Goal: Find specific page/section: Find specific page/section

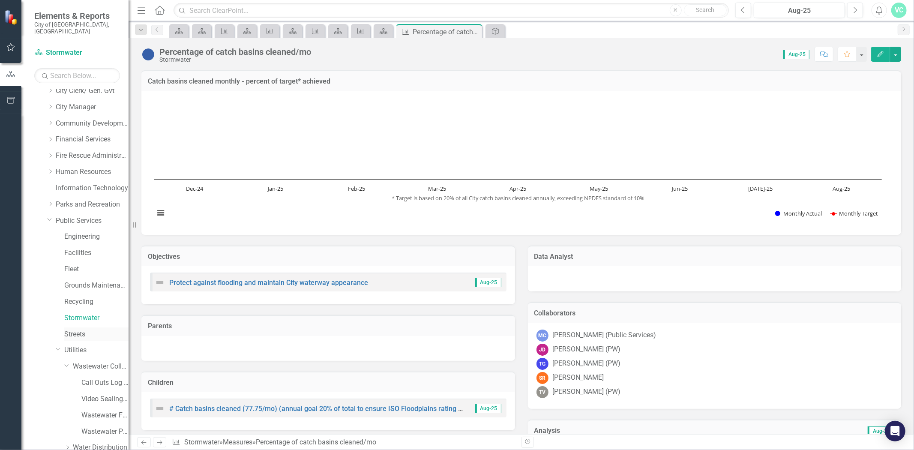
click at [76, 329] on link "Streets" at bounding box center [96, 334] width 64 height 10
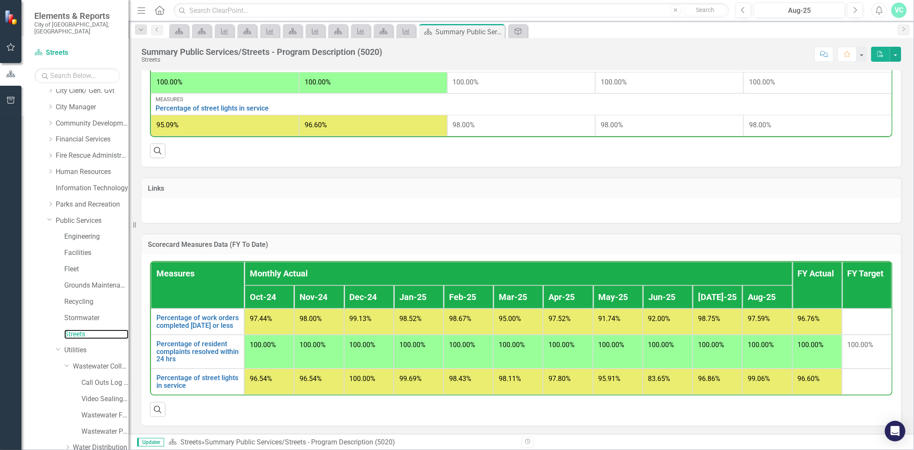
scroll to position [149, 0]
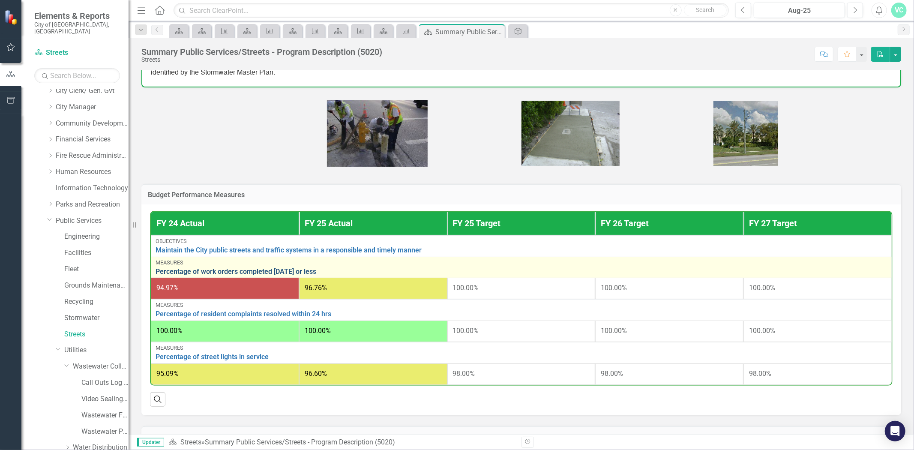
click at [314, 269] on link "Percentage of work orders completed [DATE] or less" at bounding box center [520, 272] width 731 height 8
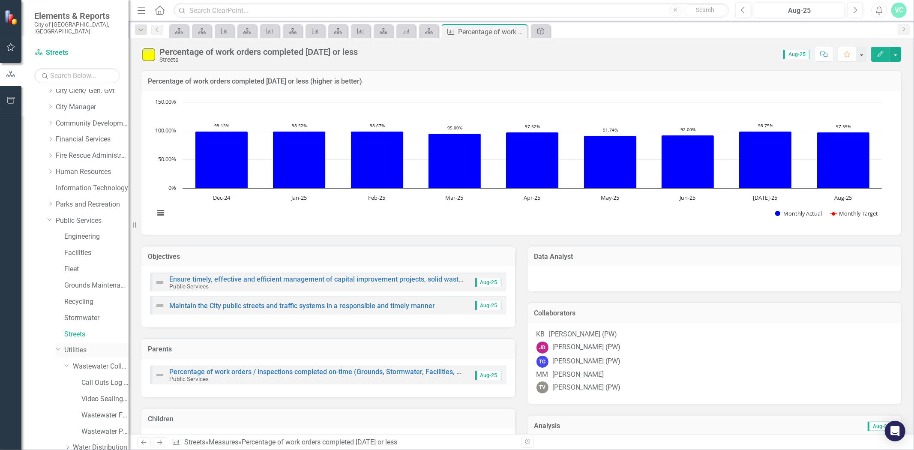
click at [75, 345] on link "Utilities" at bounding box center [96, 350] width 64 height 10
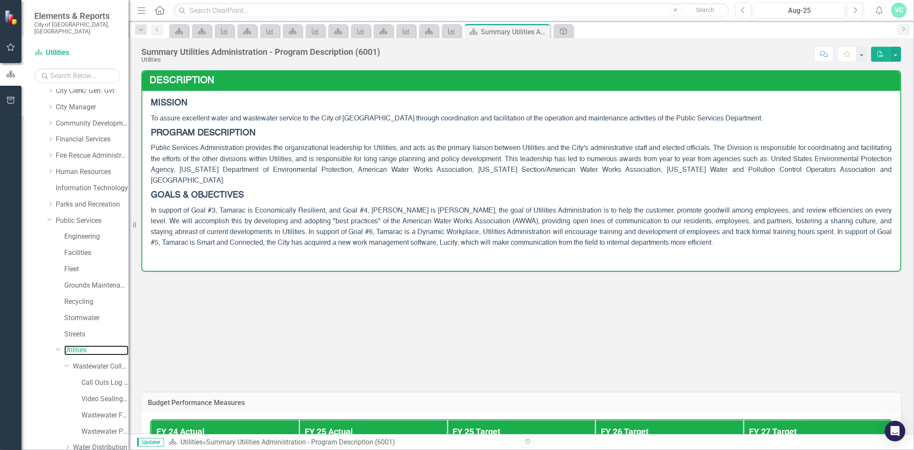
scroll to position [254, 0]
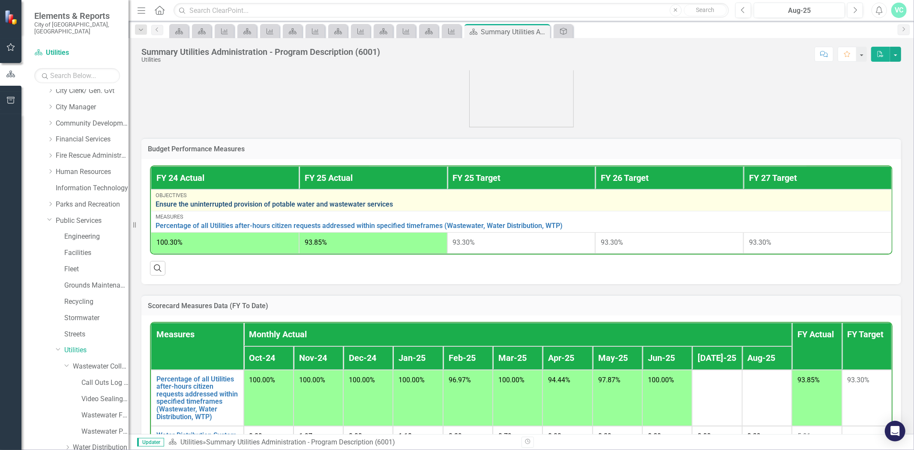
click at [231, 200] on link "Ensure the uninterrupted provision of potable water and wastewater services" at bounding box center [520, 204] width 731 height 8
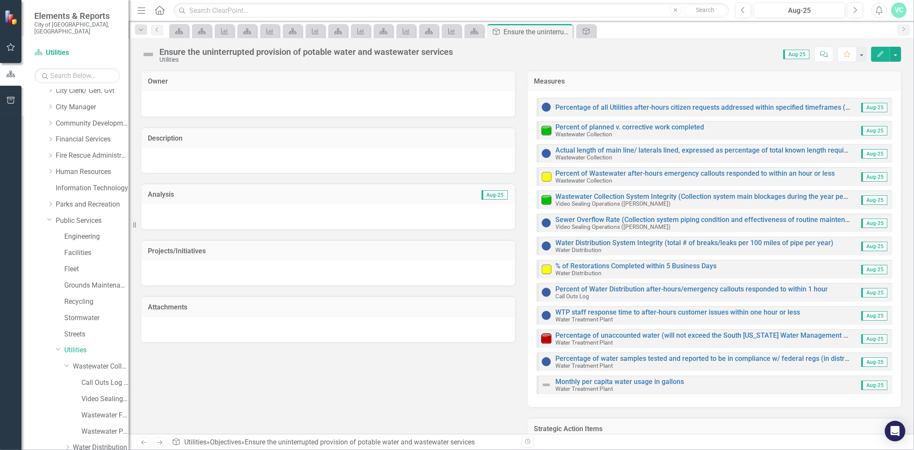
scroll to position [37, 0]
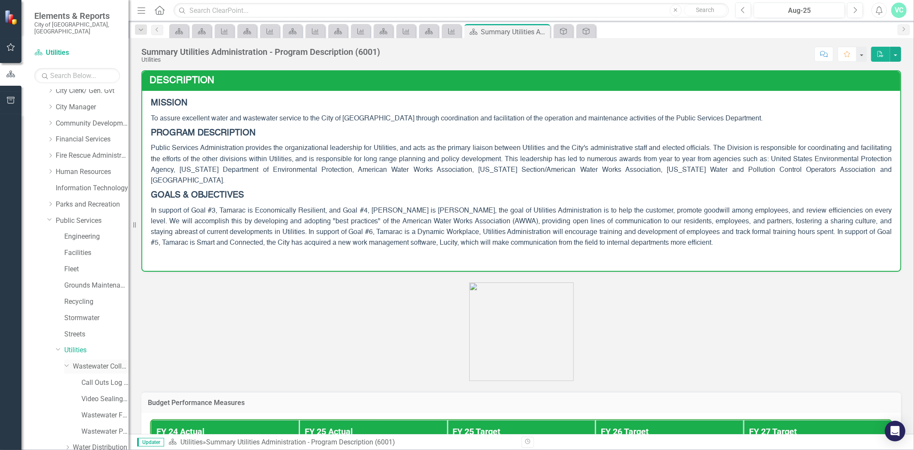
click at [93, 363] on link "Wastewater Collection" at bounding box center [101, 367] width 56 height 10
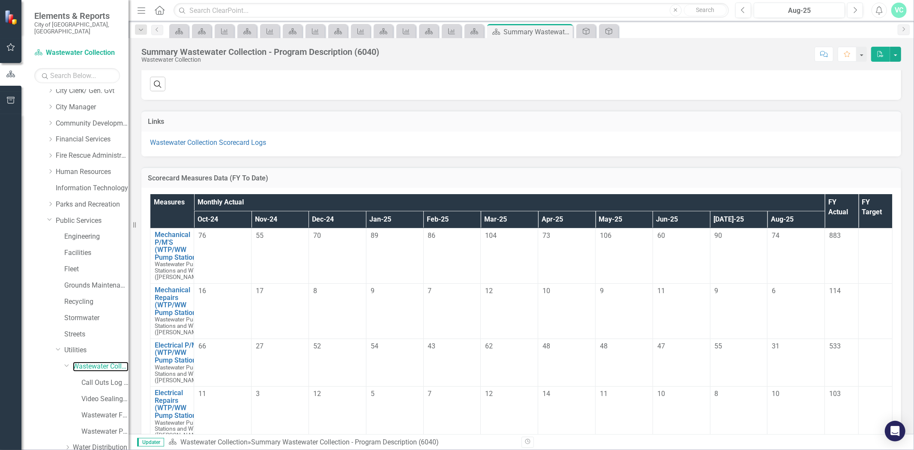
scroll to position [254, 0]
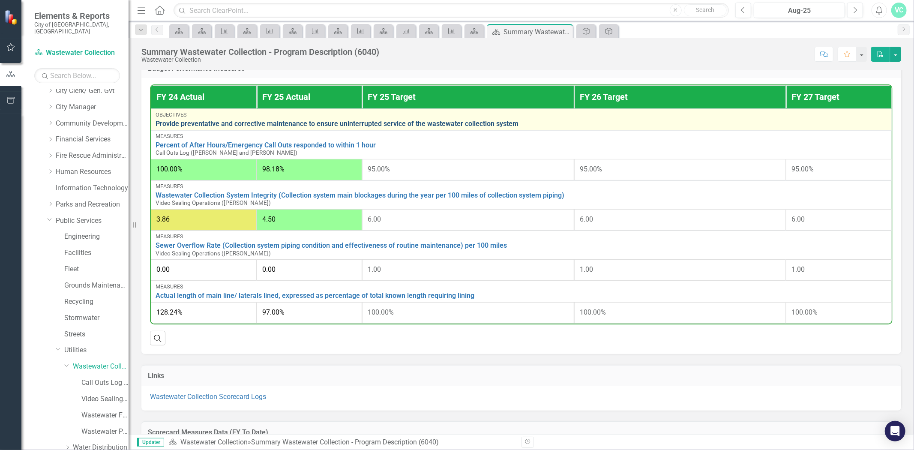
click at [311, 126] on link "Provide preventative and corrective maintenance to ensure uninterrupted service…" at bounding box center [520, 124] width 731 height 8
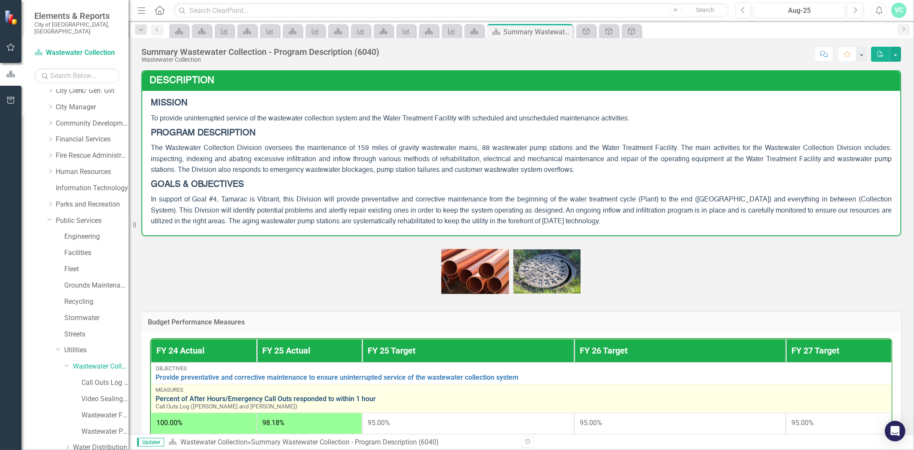
scroll to position [254, 0]
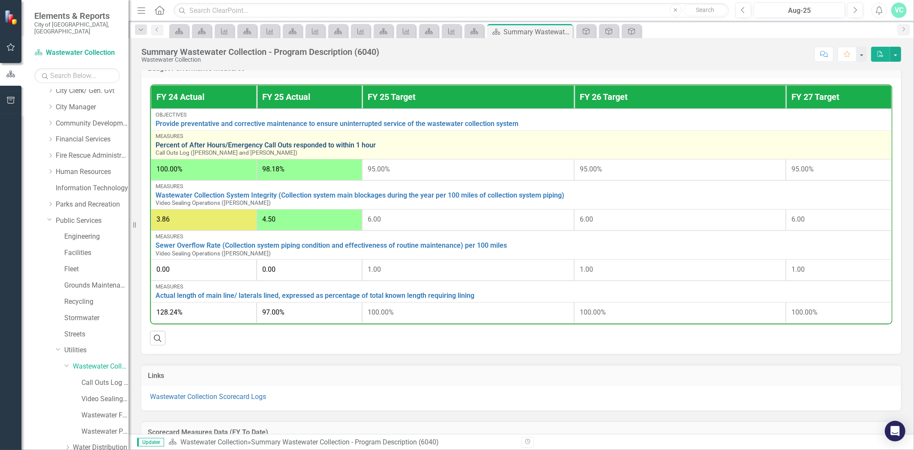
click at [292, 141] on link "Percent of After Hours/Emergency Call Outs responded to within 1 hour" at bounding box center [520, 145] width 731 height 8
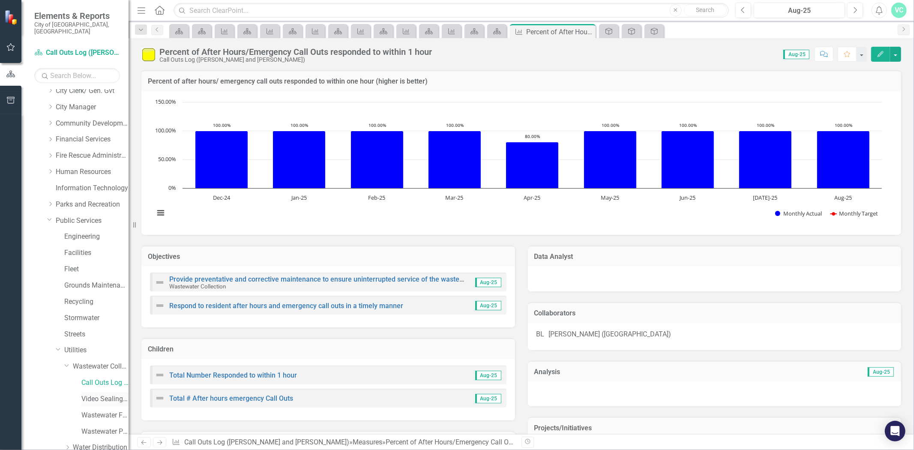
click at [91, 394] on link "Video Sealing Operations ([PERSON_NAME])" at bounding box center [104, 399] width 47 height 10
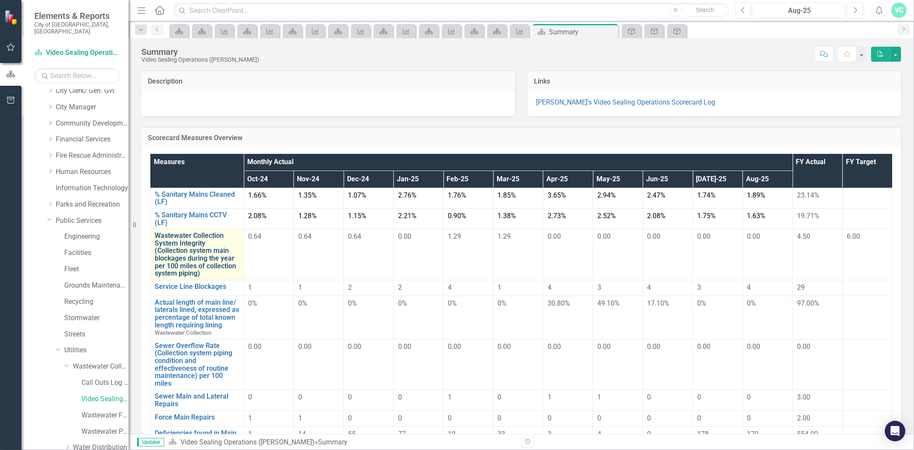
click at [203, 251] on link "Wastewater Collection System Integrity (Collection system main blockages during…" at bounding box center [197, 254] width 84 height 45
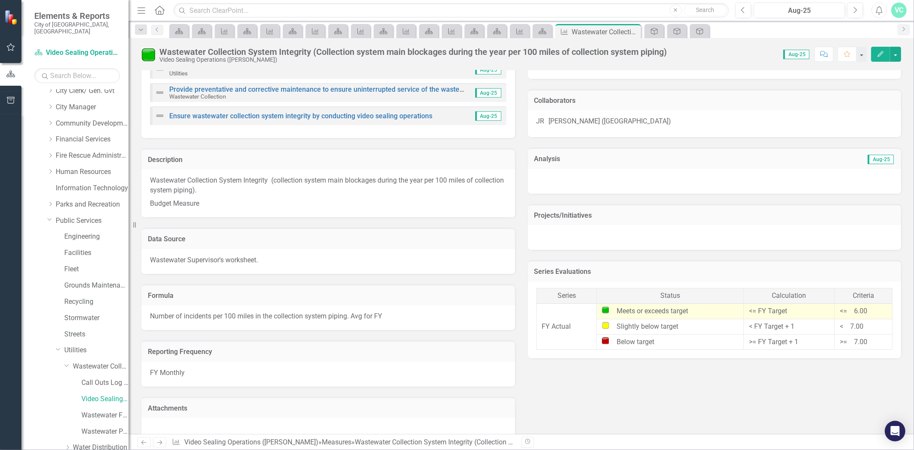
scroll to position [134, 0]
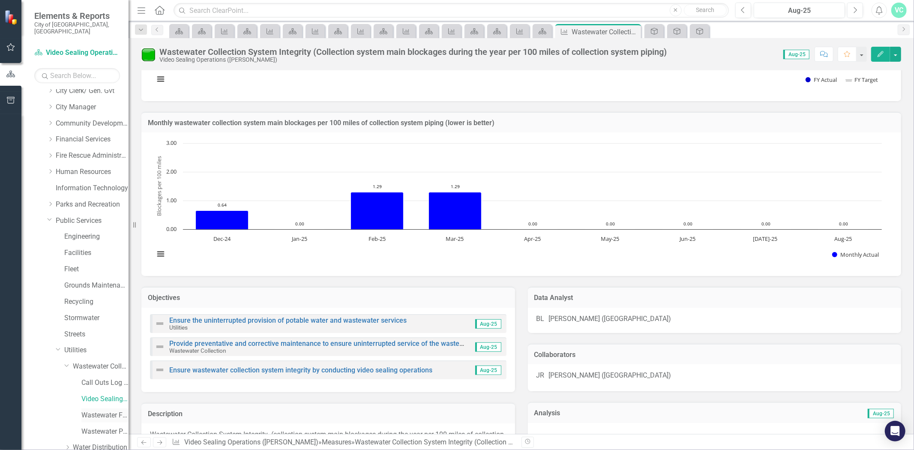
click at [96, 410] on link "Wastewater Flow ([PERSON_NAME])" at bounding box center [104, 415] width 47 height 10
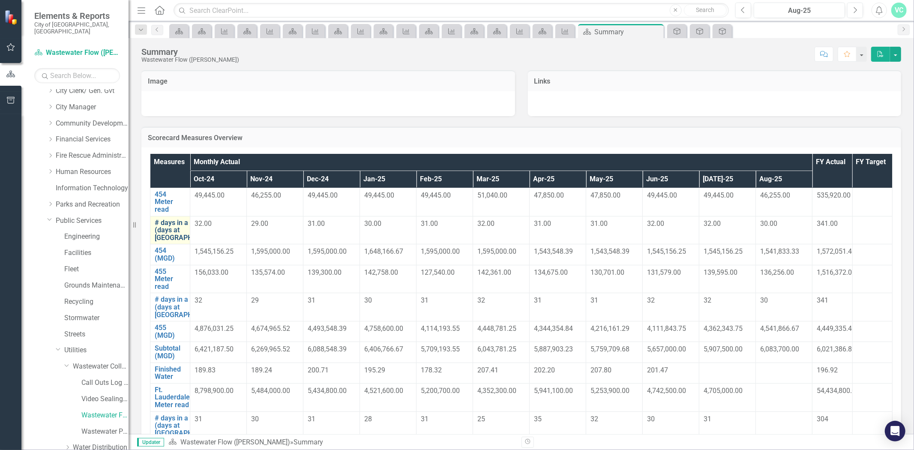
click at [166, 229] on link "# days in a month (days at [GEOGRAPHIC_DATA])" at bounding box center [189, 230] width 69 height 23
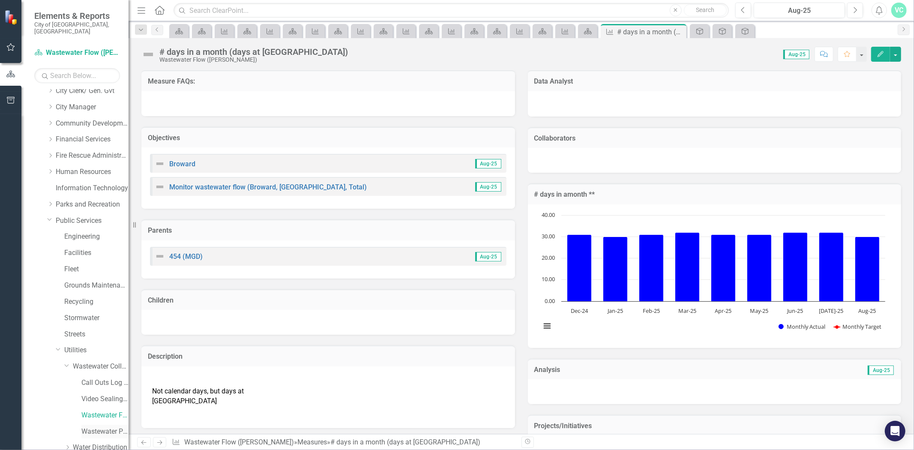
click at [93, 427] on link "Wastewater Pump Stations and WTP ([PERSON_NAME])" at bounding box center [104, 432] width 47 height 10
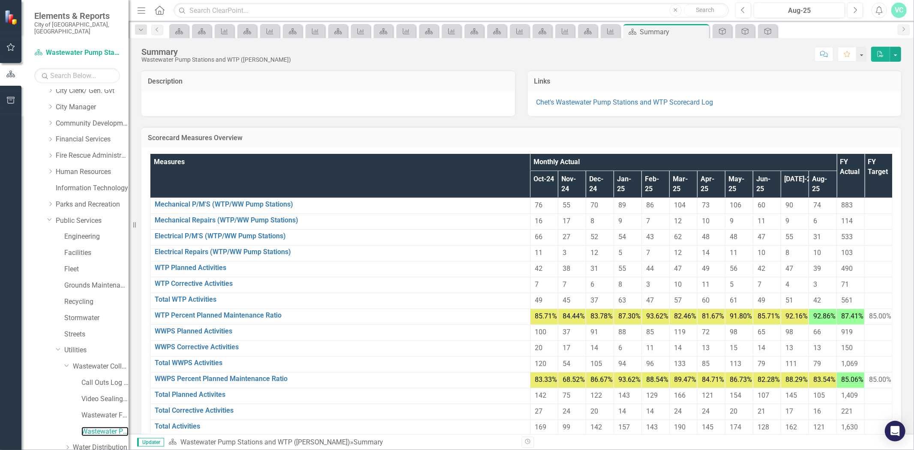
scroll to position [75, 0]
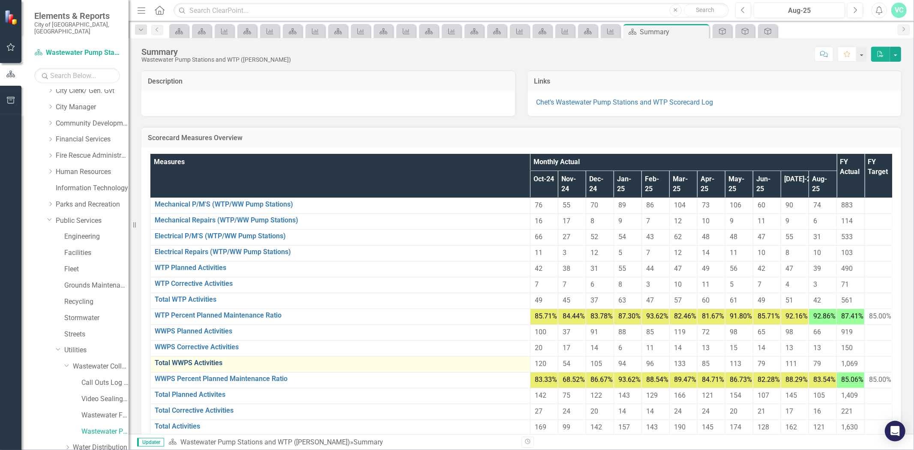
click at [172, 361] on link "Total WWPS Activities" at bounding box center [340, 363] width 371 height 8
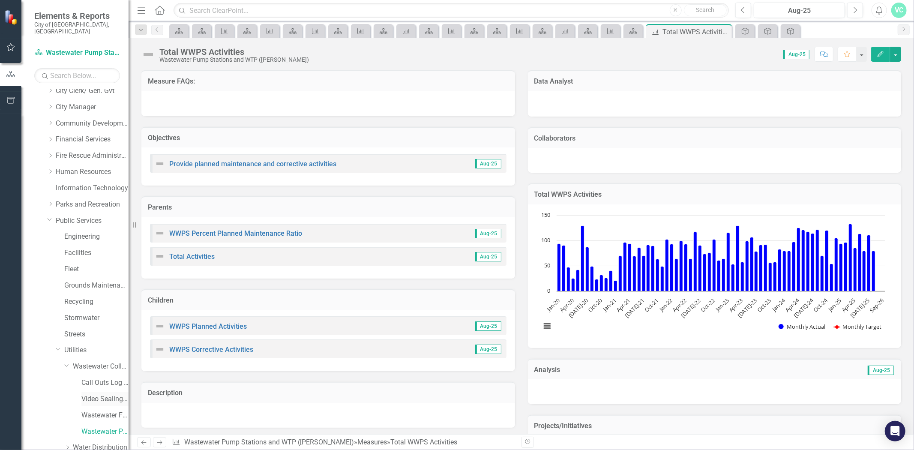
scroll to position [119, 0]
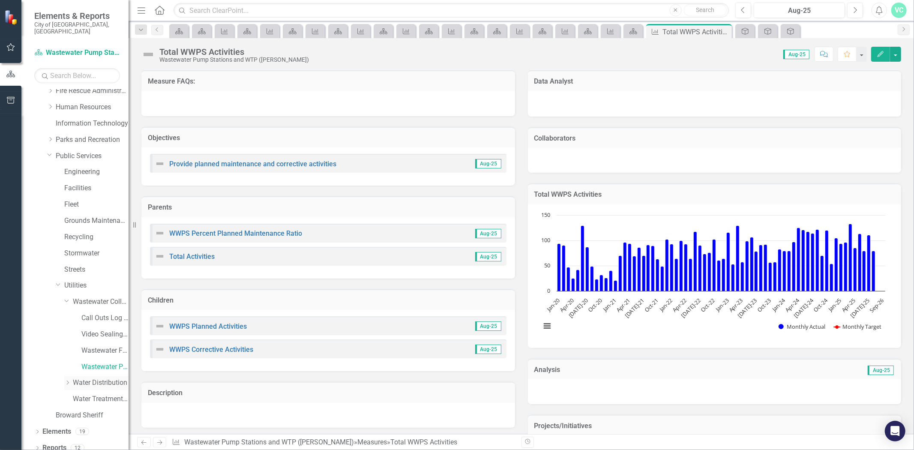
click at [89, 378] on link "Water Distribution" at bounding box center [101, 383] width 56 height 10
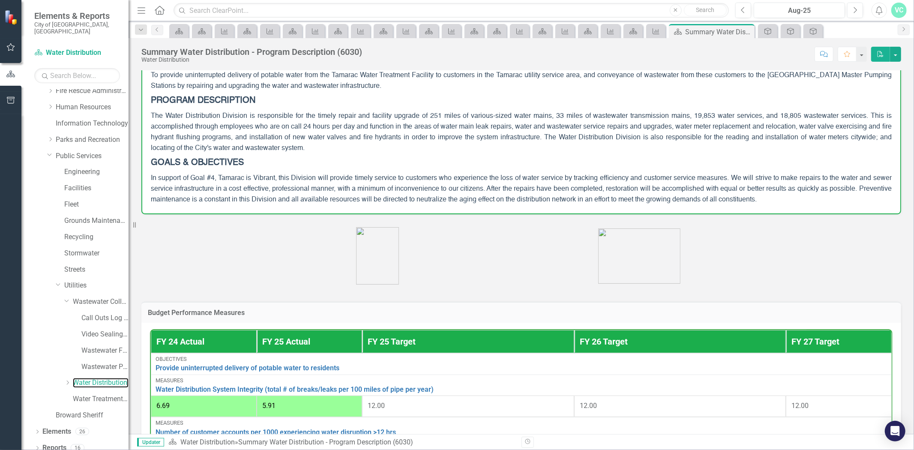
scroll to position [224, 0]
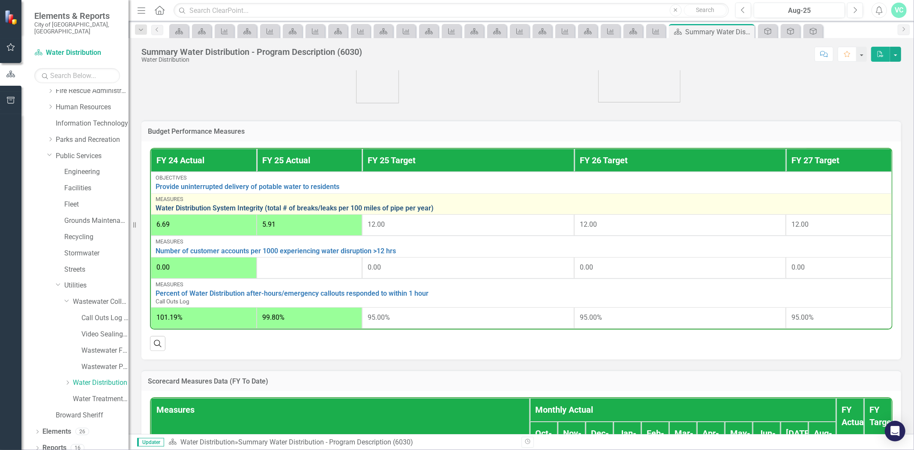
click at [211, 206] on link "Water Distribution System Integrity (total # of breaks/leaks per 100 miles of p…" at bounding box center [520, 208] width 731 height 8
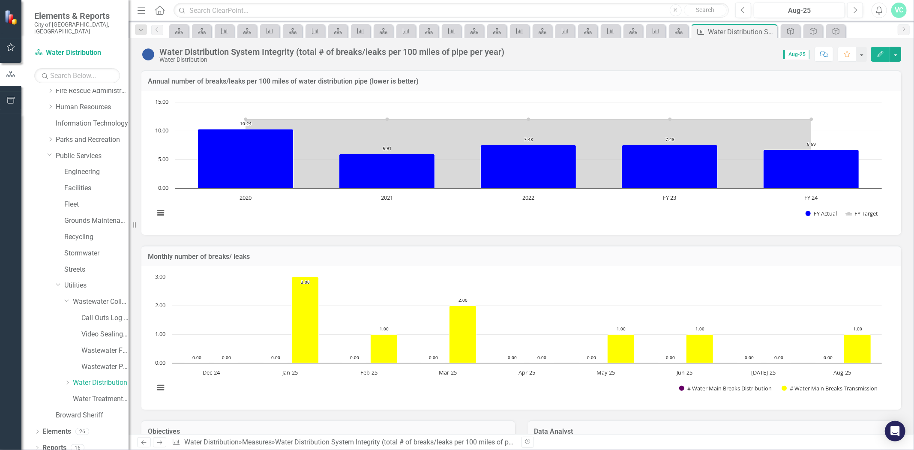
scroll to position [254, 0]
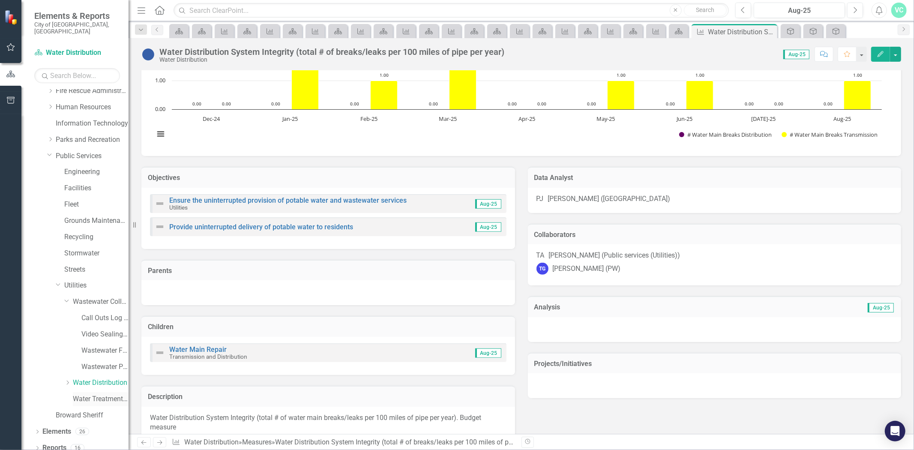
click at [87, 394] on link "Water Treatment Plant" at bounding box center [101, 399] width 56 height 10
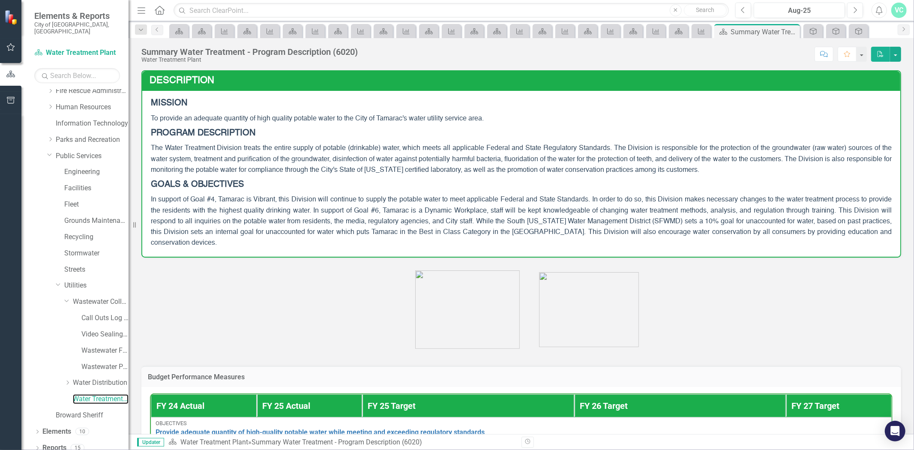
scroll to position [254, 0]
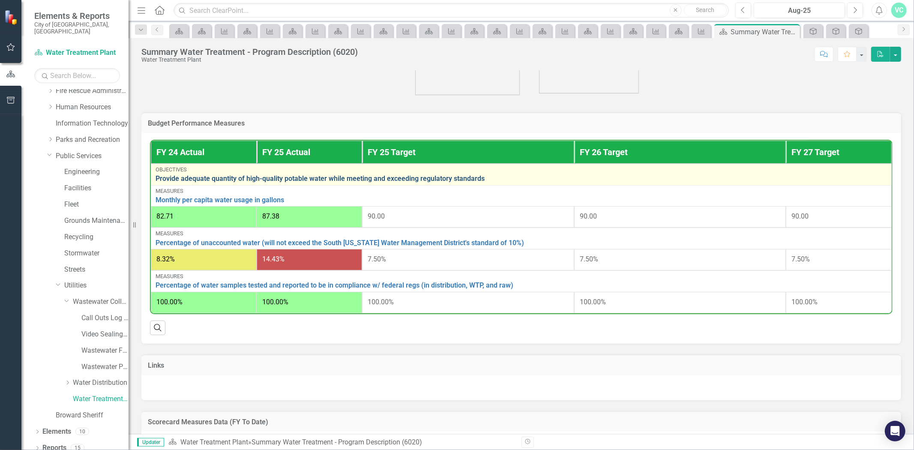
click at [263, 175] on link "Provide adequate quantity of high-quality potable water while meeting and excee…" at bounding box center [520, 179] width 731 height 8
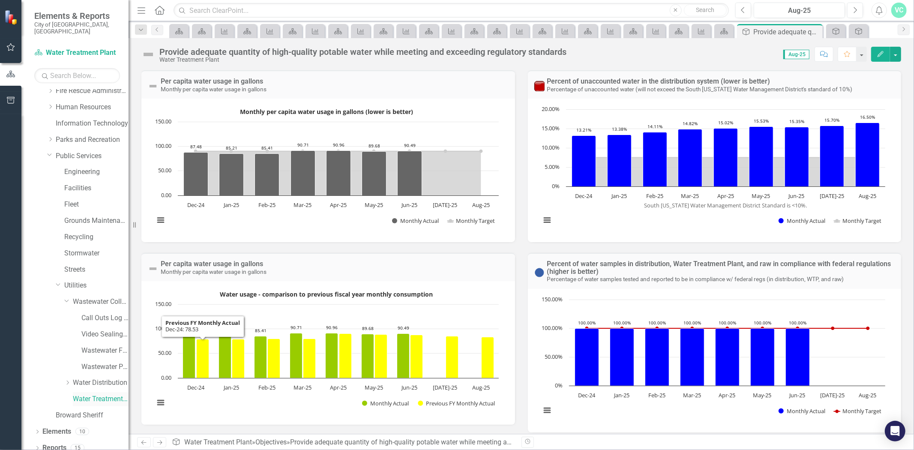
click at [99, 394] on link "Water Treatment Plant" at bounding box center [101, 399] width 56 height 10
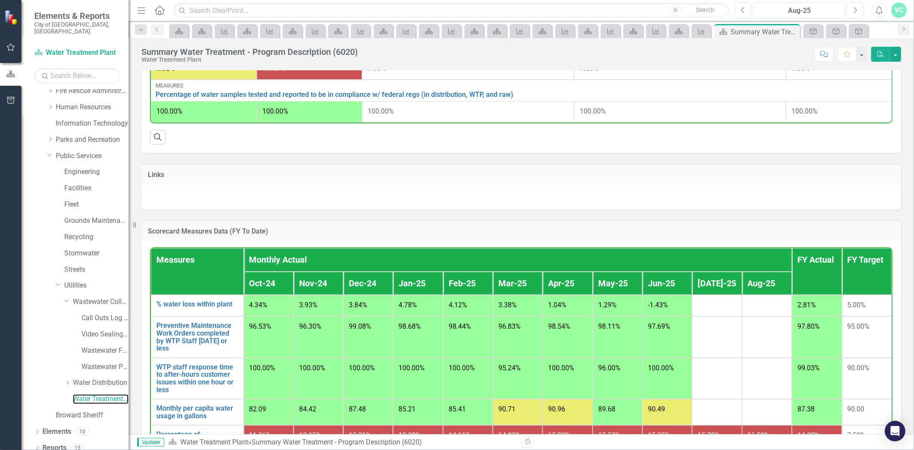
scroll to position [508, 0]
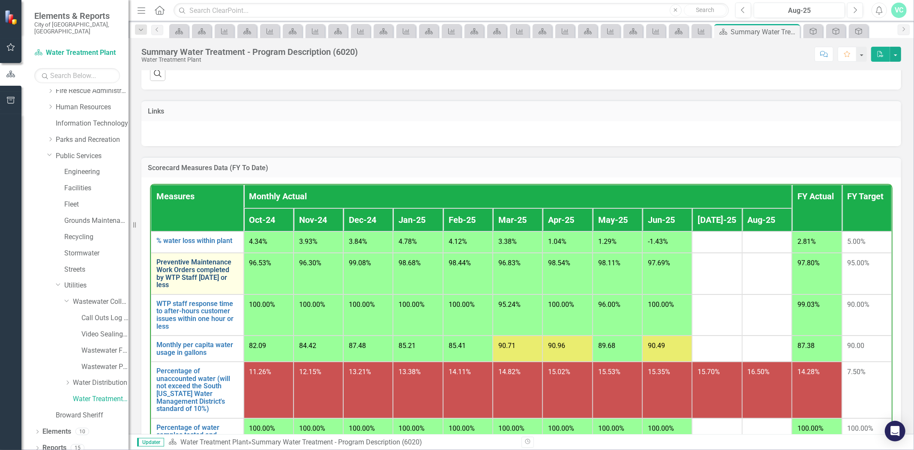
click at [220, 261] on link "Preventive Maintenance Work Orders completed by WTP Staff [DATE] or less" at bounding box center [197, 273] width 82 height 30
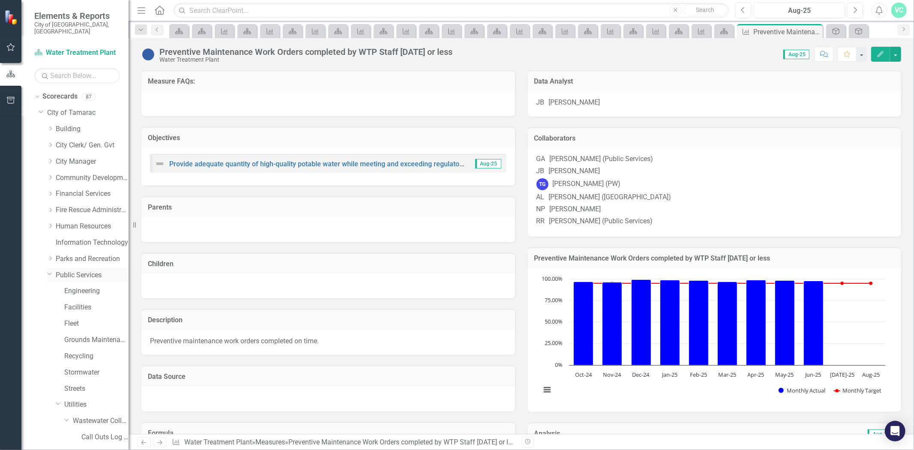
click at [94, 271] on link "Public Services" at bounding box center [92, 275] width 73 height 10
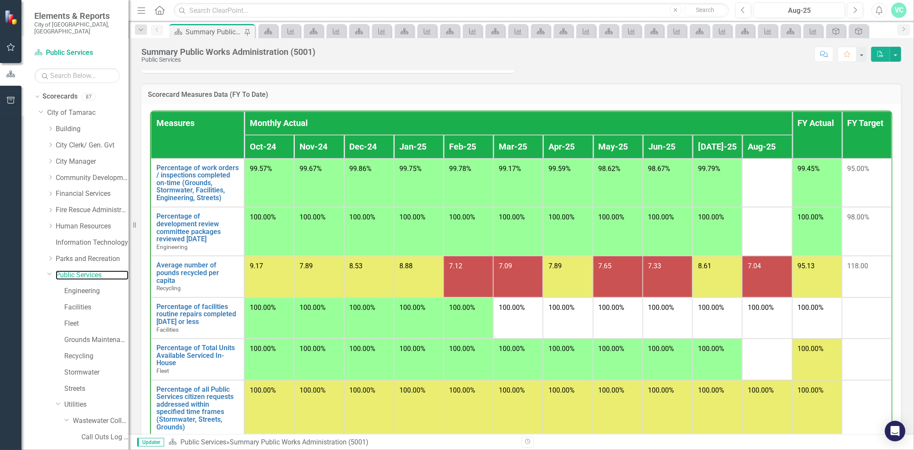
scroll to position [508, 0]
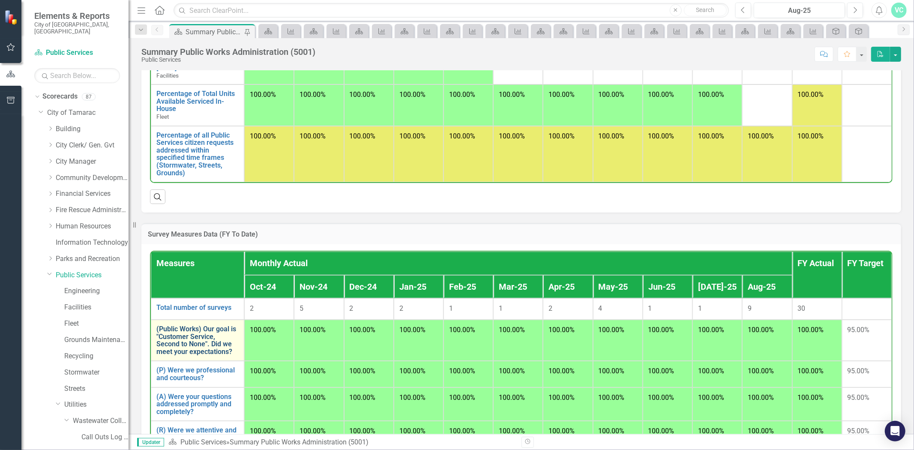
click at [200, 336] on link "(Public Works) Our goal is "Customer Service, Second to None". Did we meet your…" at bounding box center [197, 340] width 82 height 30
